Goal: Information Seeking & Learning: Learn about a topic

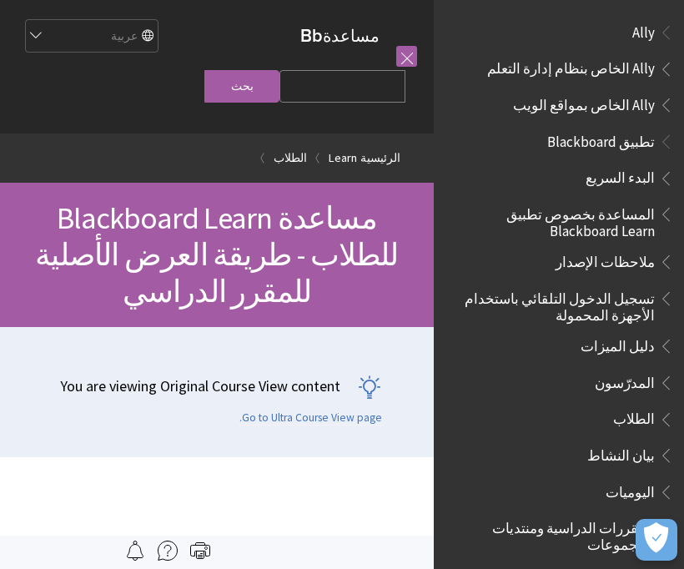
scroll to position [1534, 0]
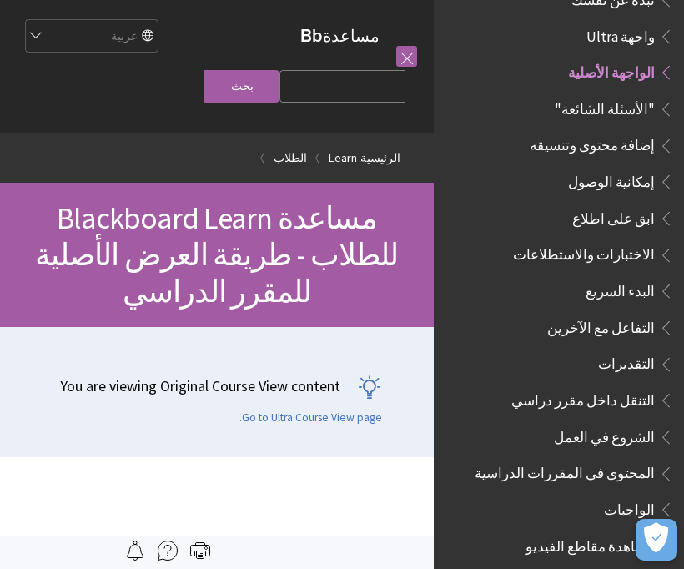
click at [647, 460] on span "المحتوى في المقررات الدراسية" at bounding box center [565, 471] width 180 height 23
click at [627, 460] on span "المحتوى في المقررات الدراسية" at bounding box center [565, 471] width 180 height 23
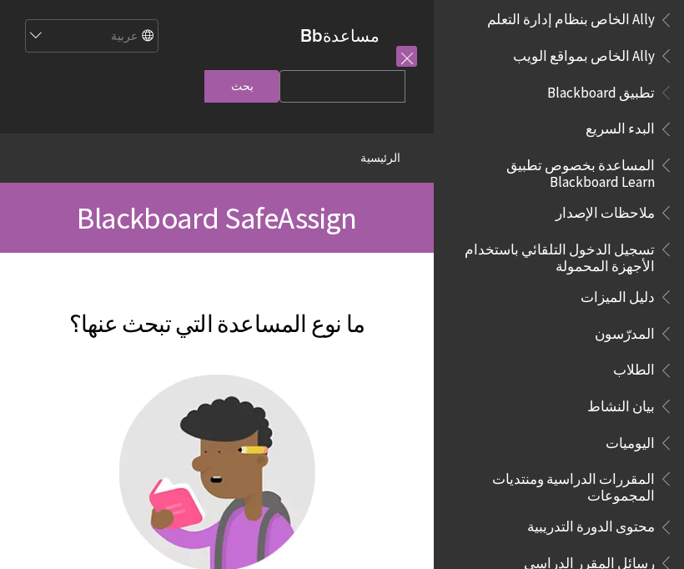
scroll to position [48, 0]
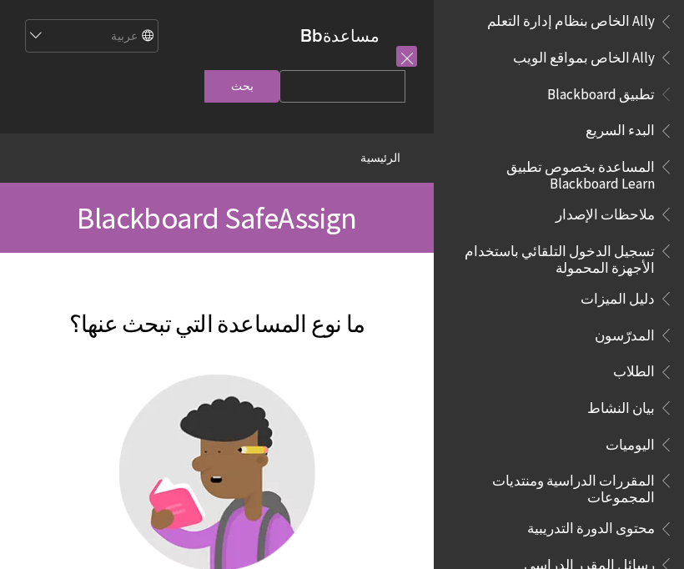
click at [641, 361] on span "الطلاب" at bounding box center [634, 369] width 42 height 23
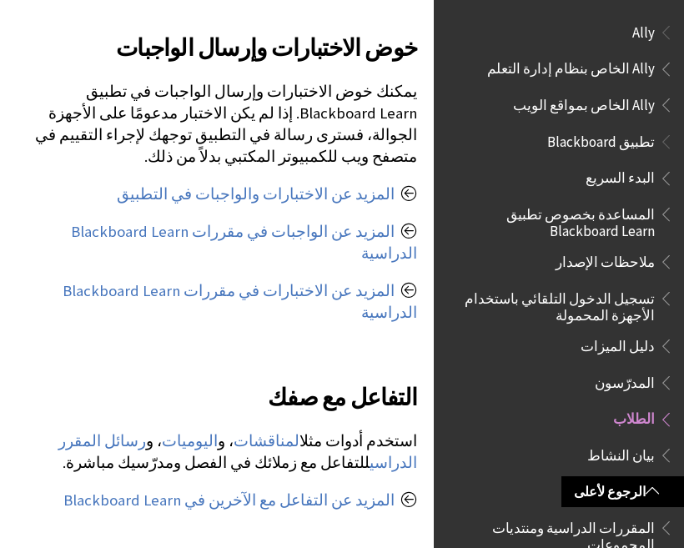
click at [639, 146] on span "تطبيق Blackboard" at bounding box center [601, 139] width 108 height 23
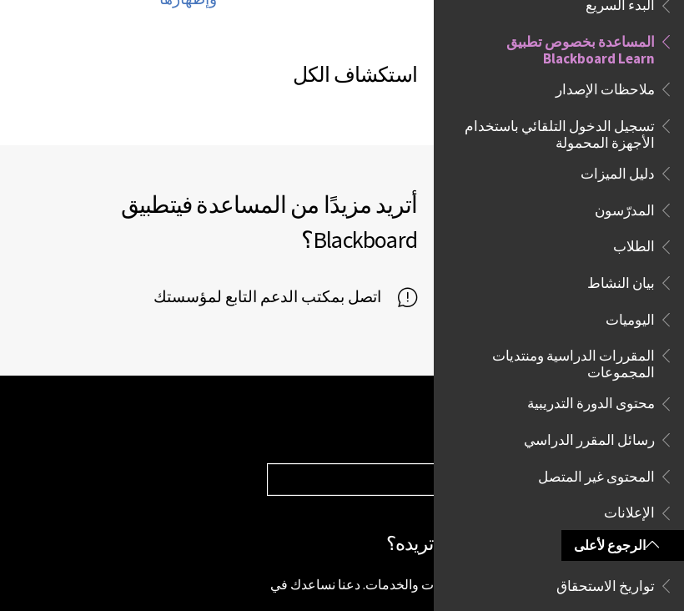
scroll to position [1336, 0]
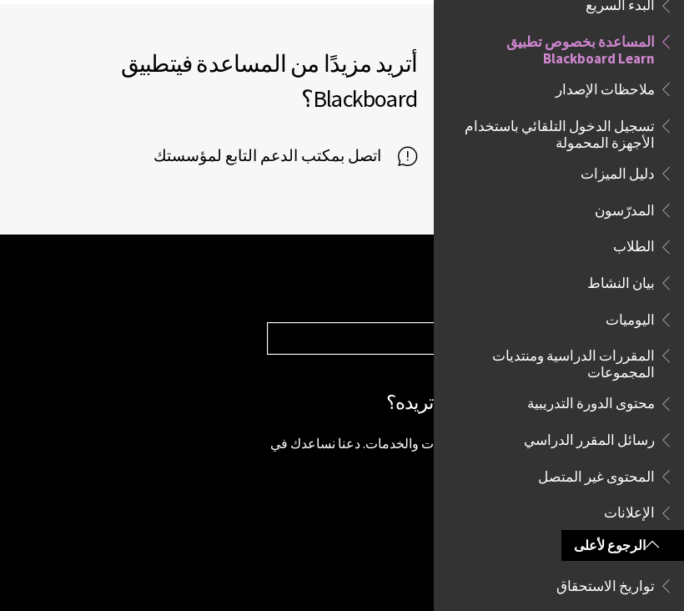
click at [648, 462] on span "المحتوى غير المتصل" at bounding box center [596, 473] width 117 height 23
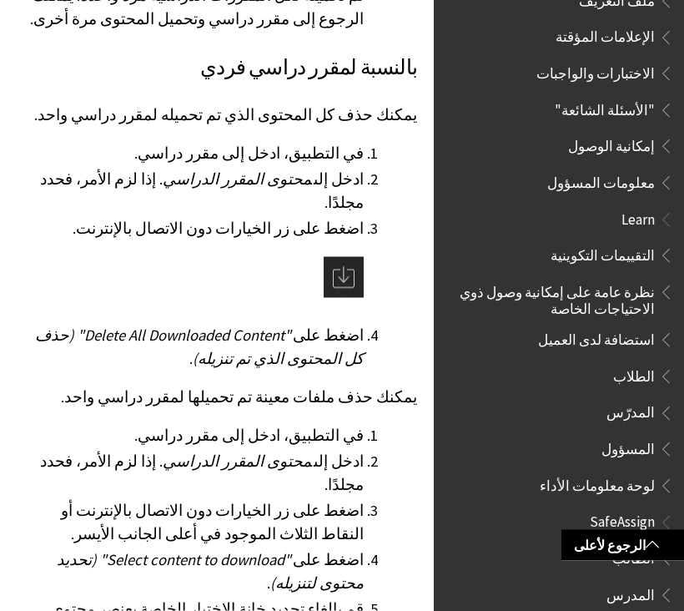
scroll to position [2968, 0]
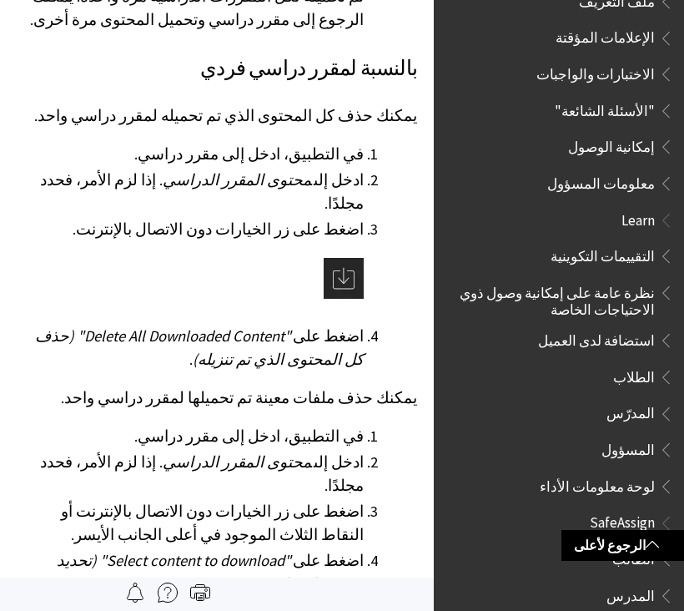
click at [640, 545] on span "الطالب" at bounding box center [633, 556] width 43 height 23
click at [638, 511] on li "SafeAssign الطالب المدرس المسؤول" at bounding box center [559, 578] width 230 height 138
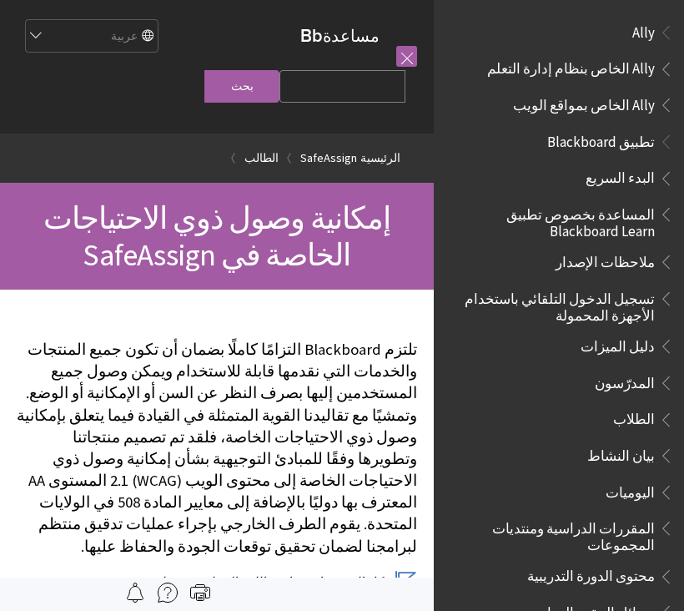
scroll to position [1081, 0]
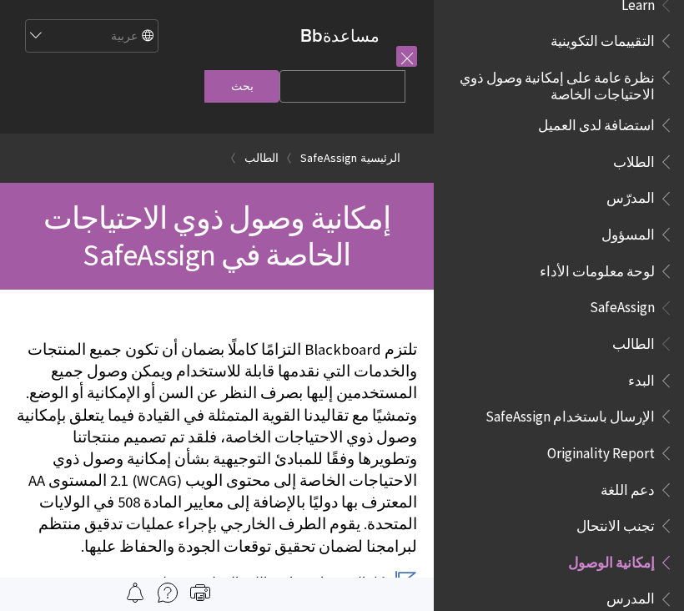
click at [641, 330] on span "الطالب" at bounding box center [633, 341] width 43 height 23
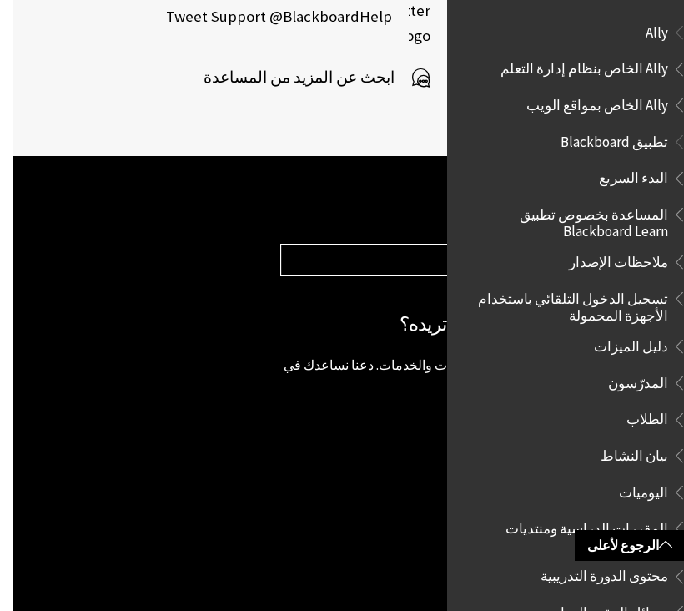
click at [415, 65] on icon at bounding box center [407, 77] width 19 height 25
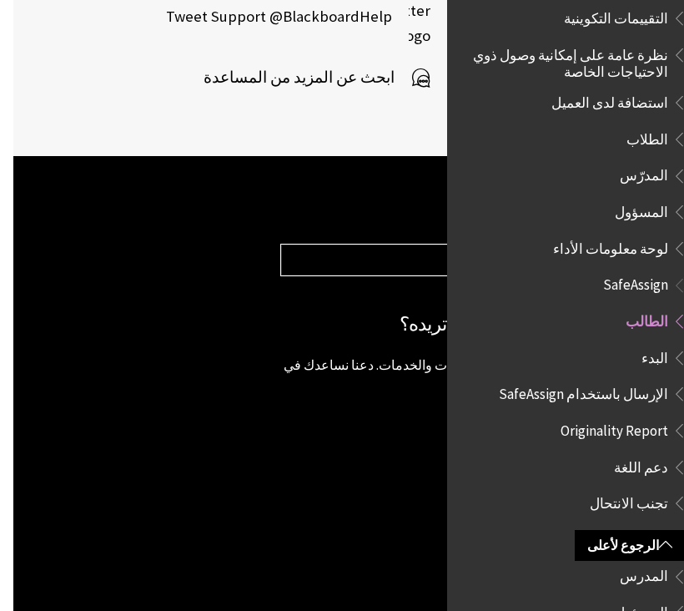
scroll to position [1102, 0]
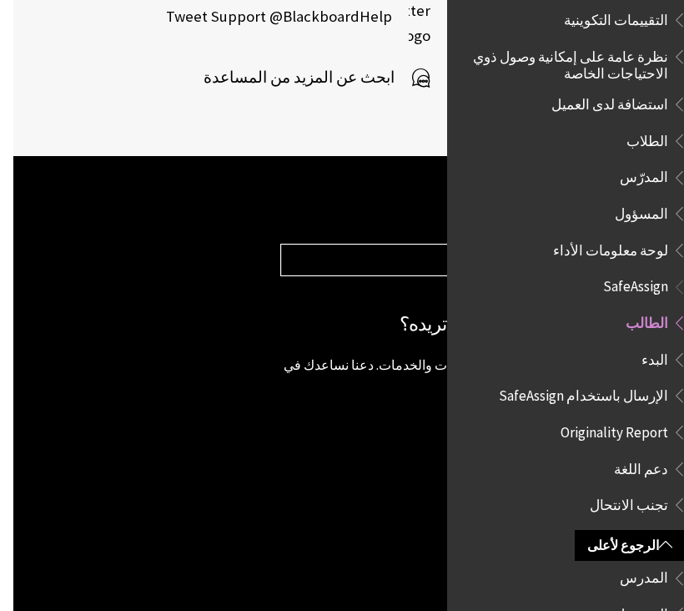
click at [652, 531] on link "الرجوع لأعلى" at bounding box center [622, 545] width 123 height 31
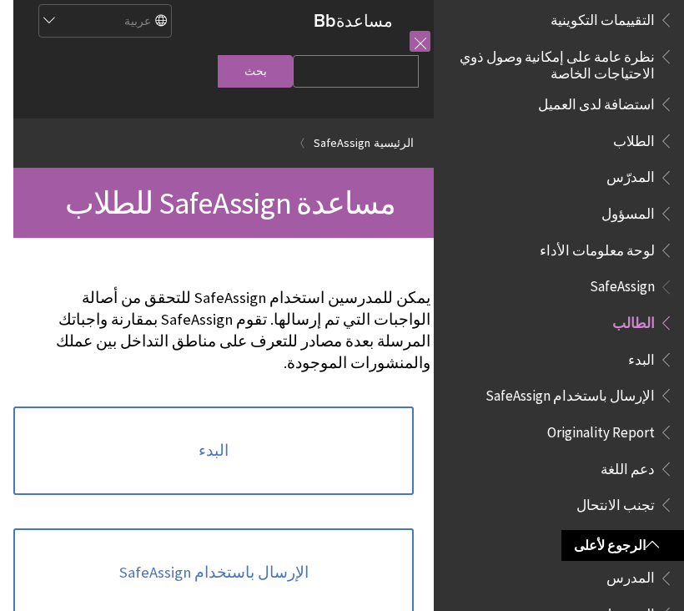
scroll to position [1081, 0]
